Goal: Find specific page/section: Find specific page/section

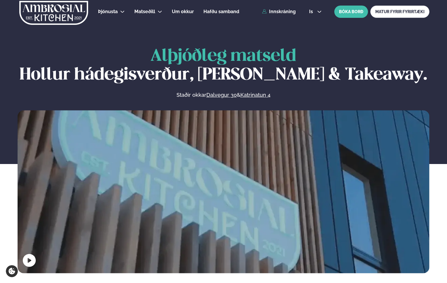
scroll to position [296, 0]
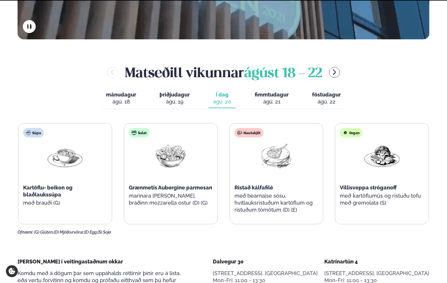
scroll to position [234, 0]
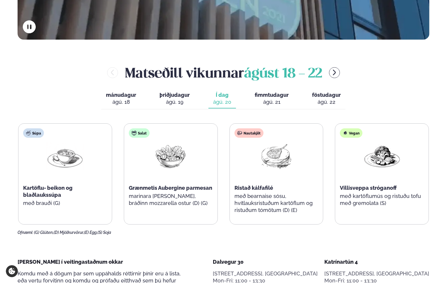
click at [274, 103] on div "ágú. 21" at bounding box center [271, 102] width 34 height 7
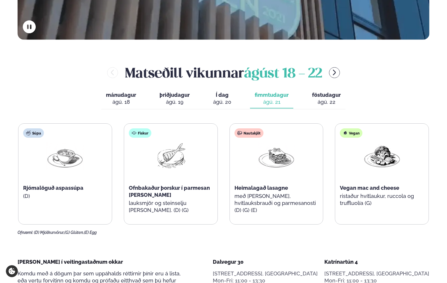
click at [327, 104] on div "ágú. 22" at bounding box center [326, 102] width 29 height 7
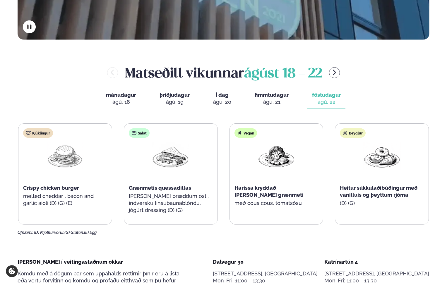
click at [279, 103] on div "ágú. 21" at bounding box center [271, 102] width 34 height 7
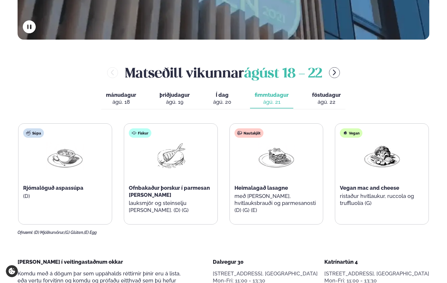
click at [223, 100] on div "ágú. 20" at bounding box center [222, 102] width 18 height 7
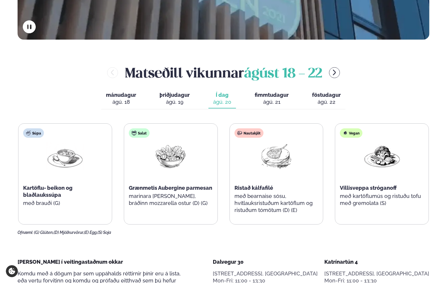
click at [255, 100] on div "ágú. 21" at bounding box center [271, 102] width 34 height 7
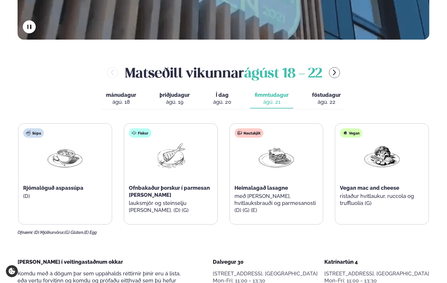
click at [323, 97] on span "föstudagur" at bounding box center [326, 95] width 29 height 6
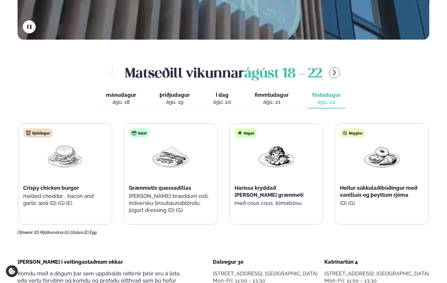
click at [266, 103] on div "ágú. 21" at bounding box center [271, 102] width 34 height 7
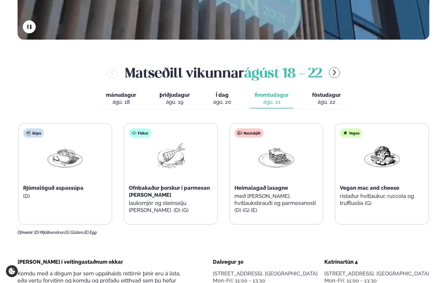
click at [233, 103] on button "Í dag Í d. ágú. 20" at bounding box center [221, 98] width 27 height 19
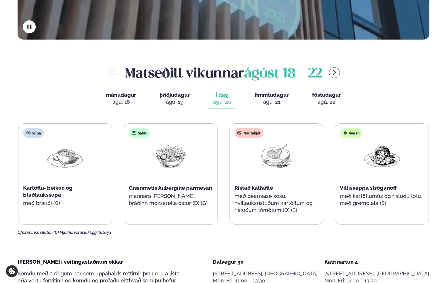
click at [266, 100] on div "ágú. 21" at bounding box center [271, 102] width 34 height 7
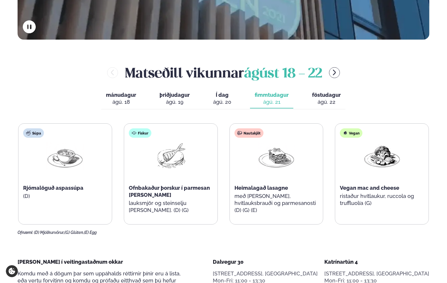
click at [223, 104] on div "ágú. 20" at bounding box center [222, 102] width 18 height 7
